Goal: Transaction & Acquisition: Purchase product/service

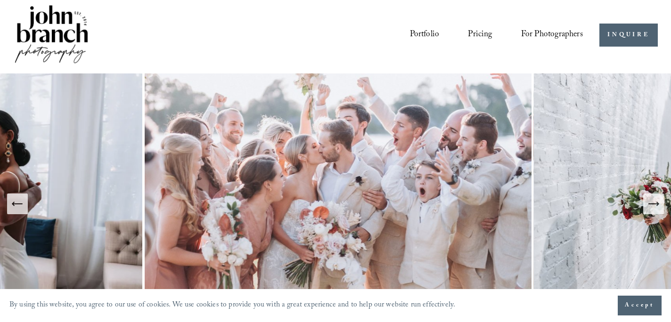
scroll to position [4, 0]
click at [480, 37] on link "Pricing" at bounding box center [480, 35] width 24 height 18
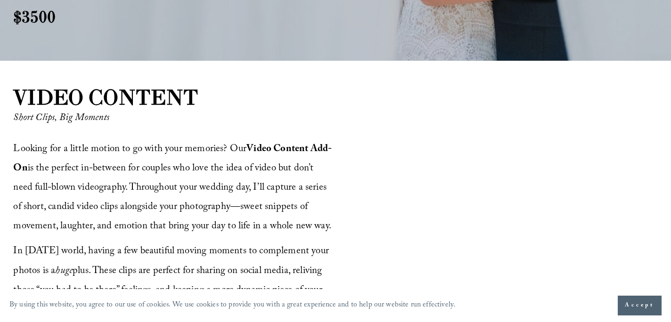
scroll to position [1087, 0]
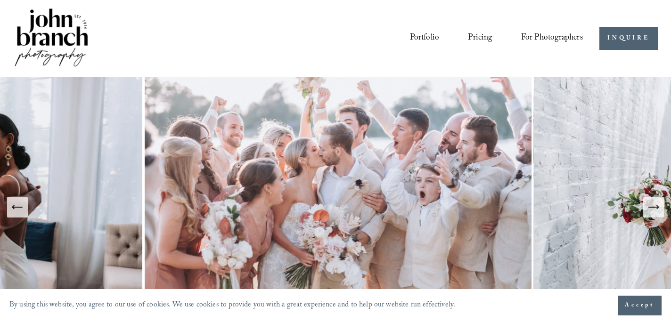
scroll to position [4, 0]
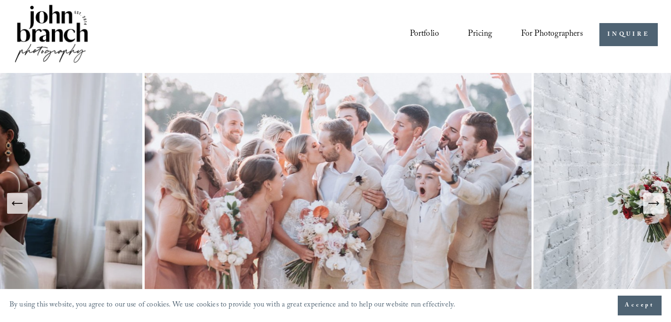
click at [0, 0] on span "Presets" at bounding box center [0, 0] width 0 height 0
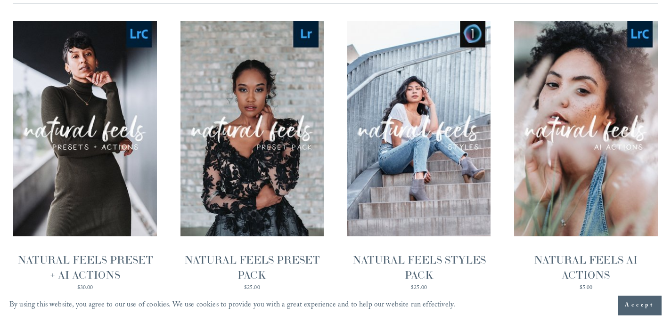
scroll to position [950, 0]
